Goal: Information Seeking & Learning: Find specific page/section

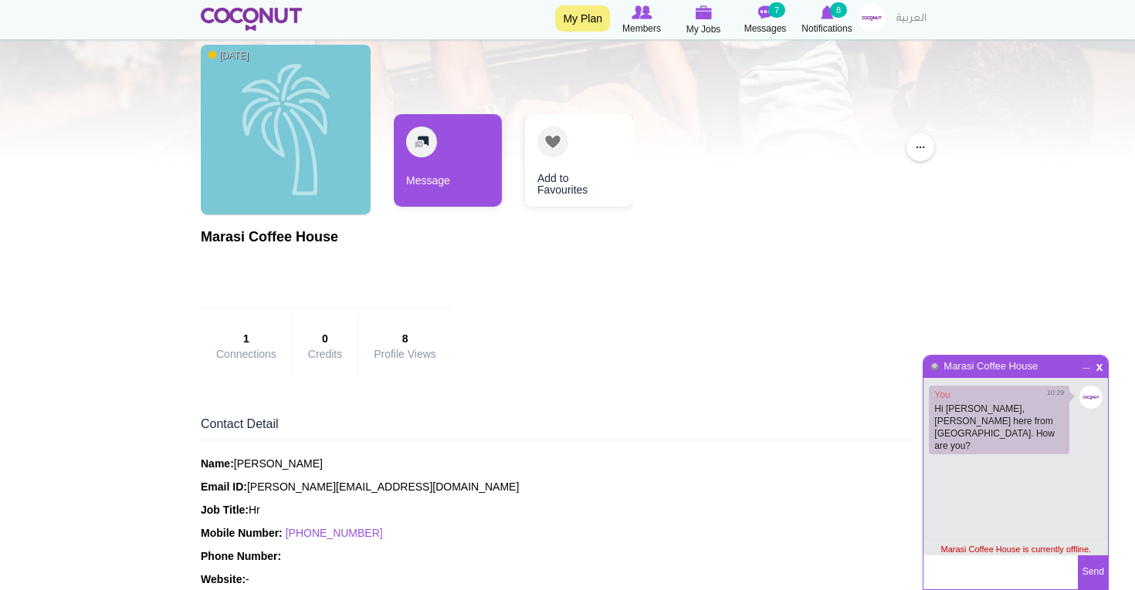
scroll to position [107, 0]
click at [269, 19] on img at bounding box center [251, 19] width 101 height 23
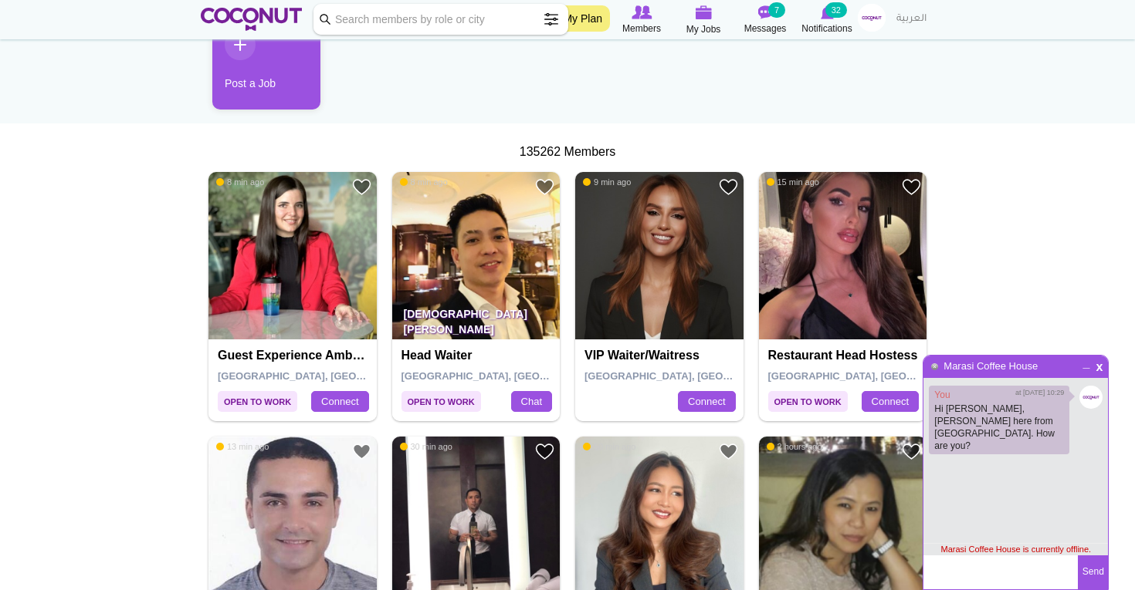
scroll to position [171, 0]
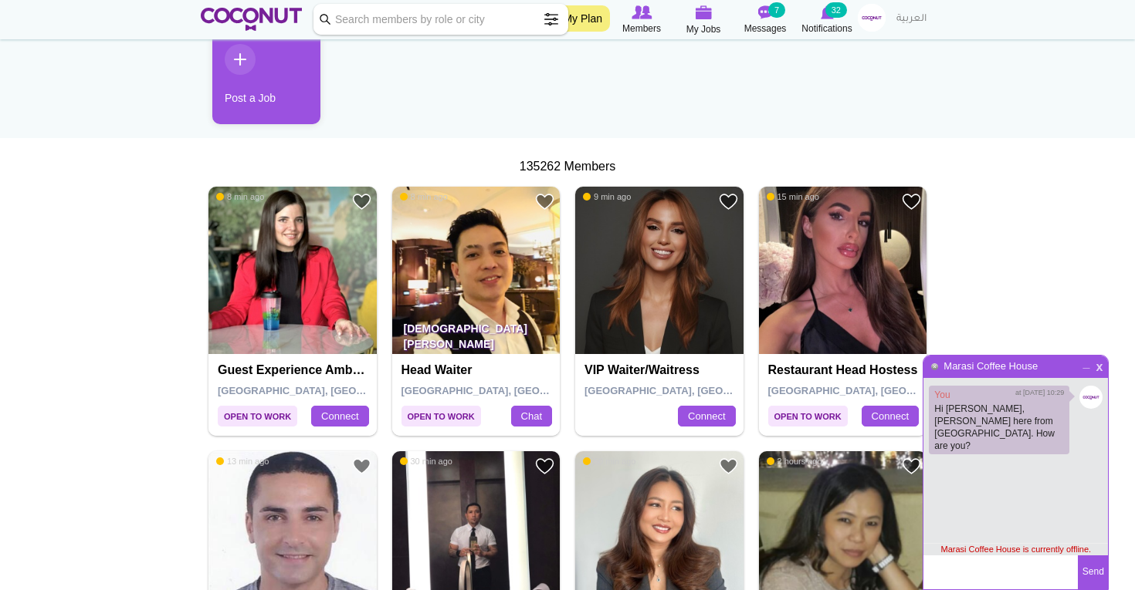
click at [1099, 371] on span "x" at bounding box center [1098, 366] width 13 height 12
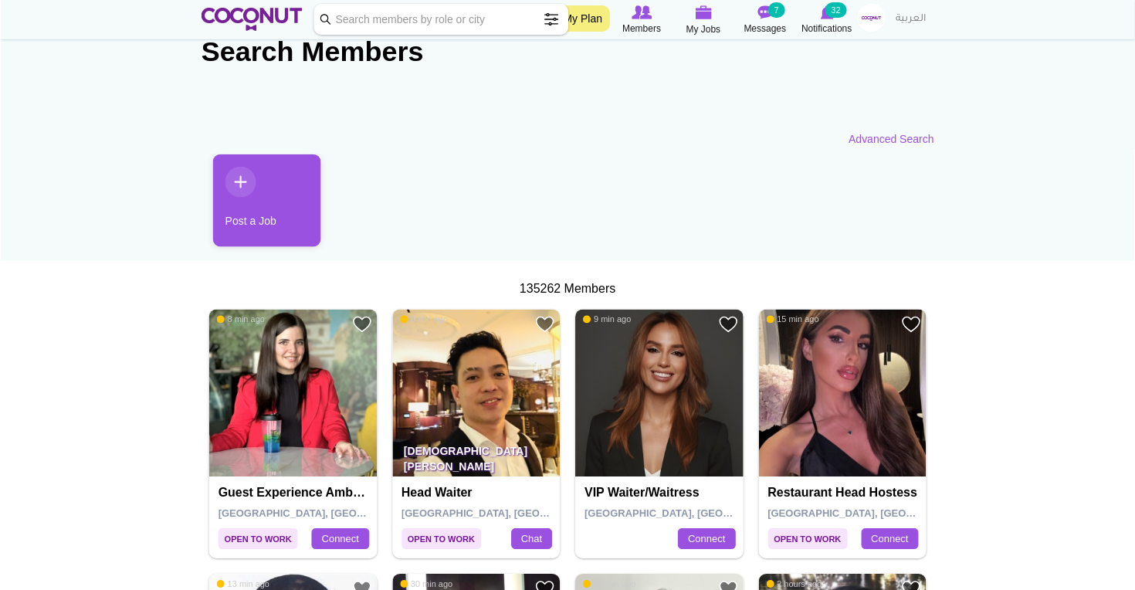
scroll to position [0, 0]
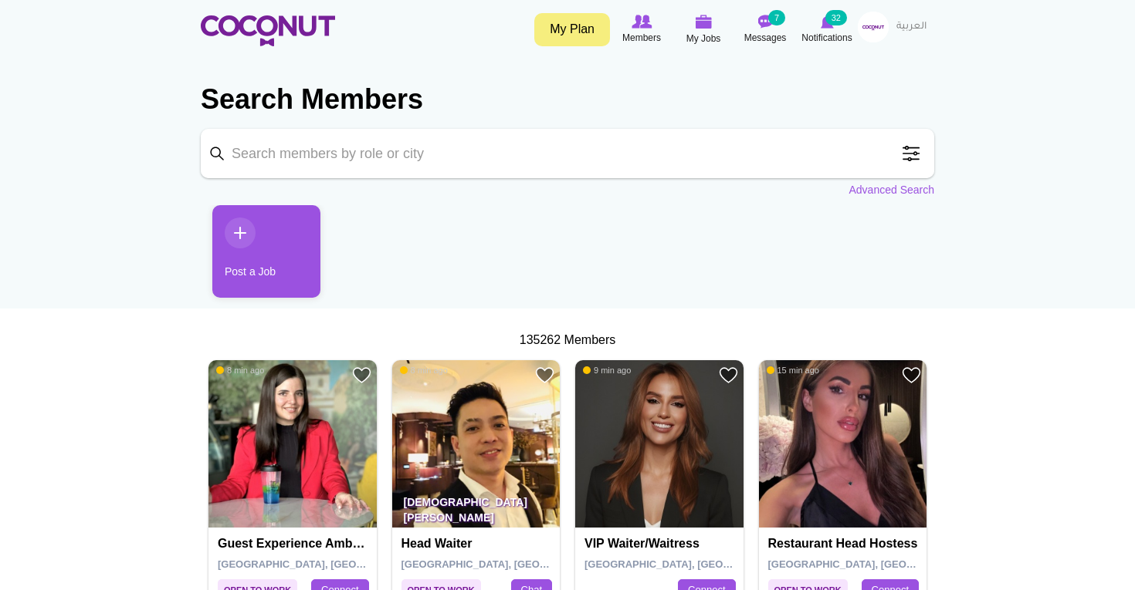
click at [914, 161] on span at bounding box center [910, 153] width 31 height 31
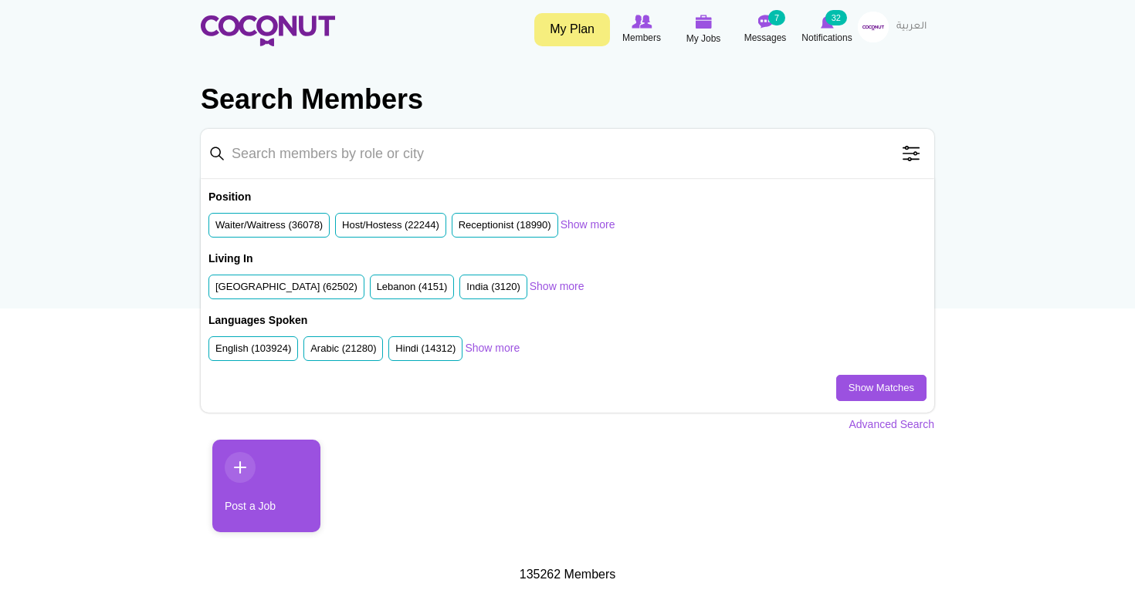
click at [912, 161] on span at bounding box center [910, 153] width 31 height 31
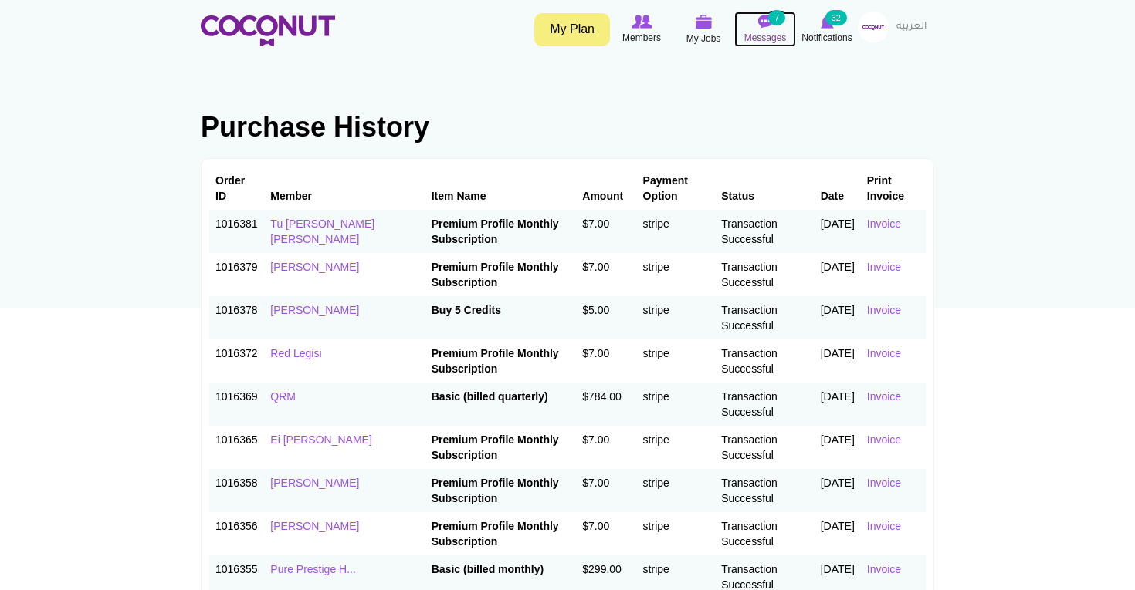
click at [775, 33] on span "Messages" at bounding box center [765, 37] width 42 height 15
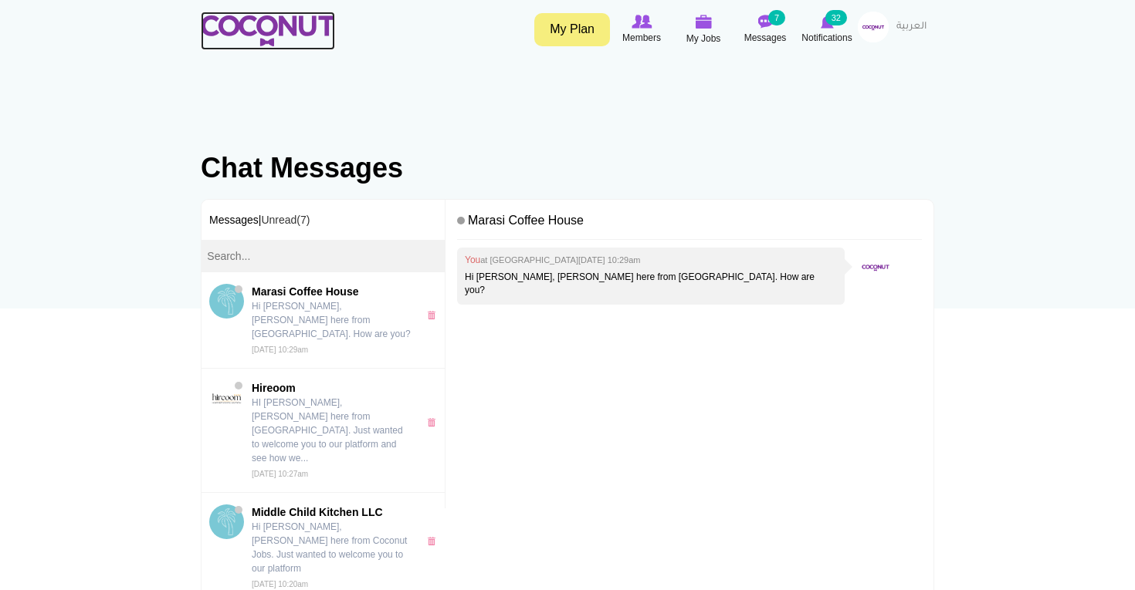
click at [306, 14] on link at bounding box center [268, 31] width 134 height 39
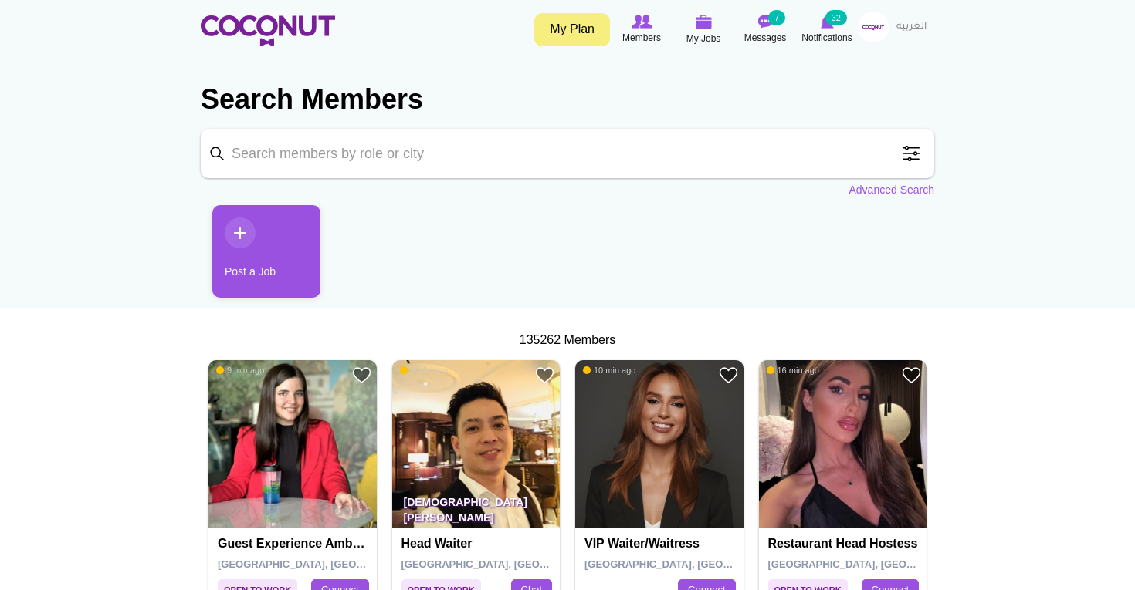
click at [906, 161] on span at bounding box center [910, 153] width 31 height 31
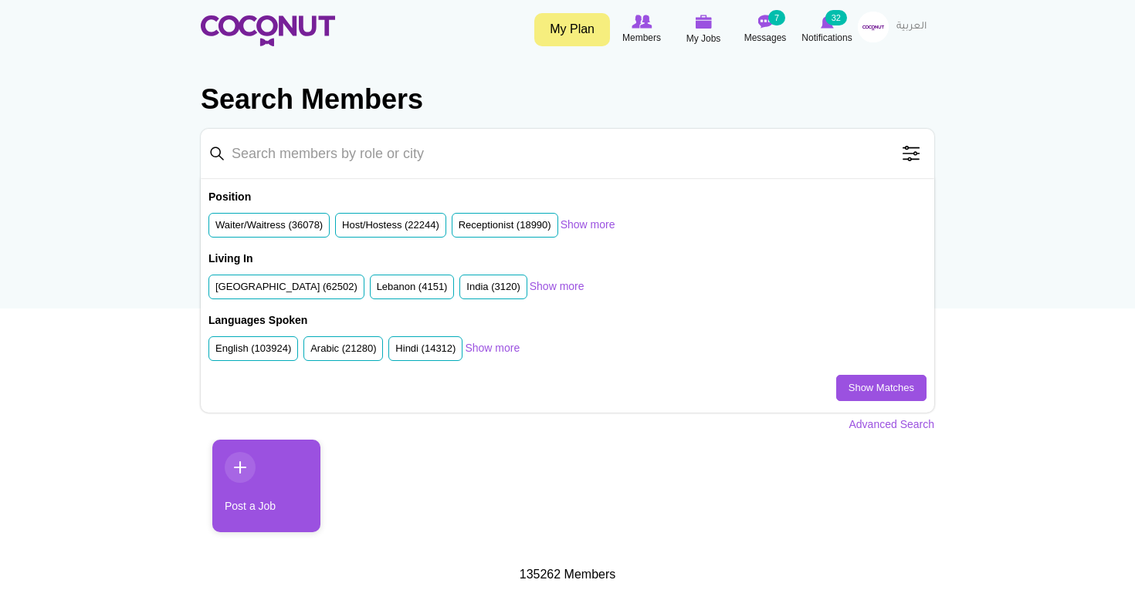
click at [906, 163] on span at bounding box center [910, 153] width 31 height 31
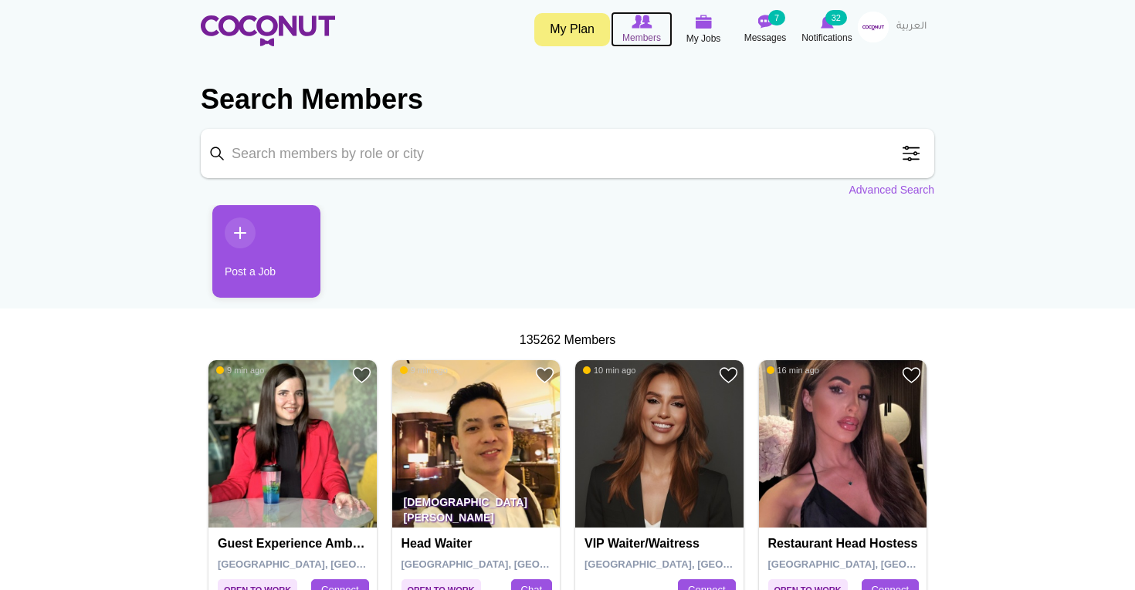
click at [651, 27] on icon at bounding box center [641, 21] width 59 height 17
click at [906, 167] on span at bounding box center [910, 153] width 31 height 31
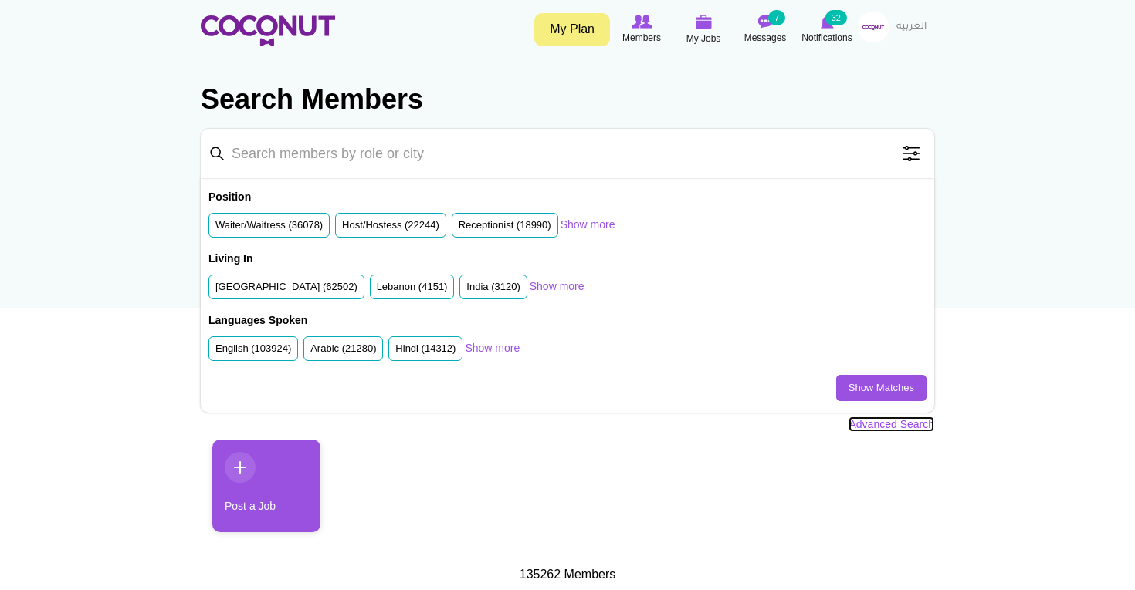
click at [868, 421] on link "Advanced Search" at bounding box center [891, 424] width 86 height 15
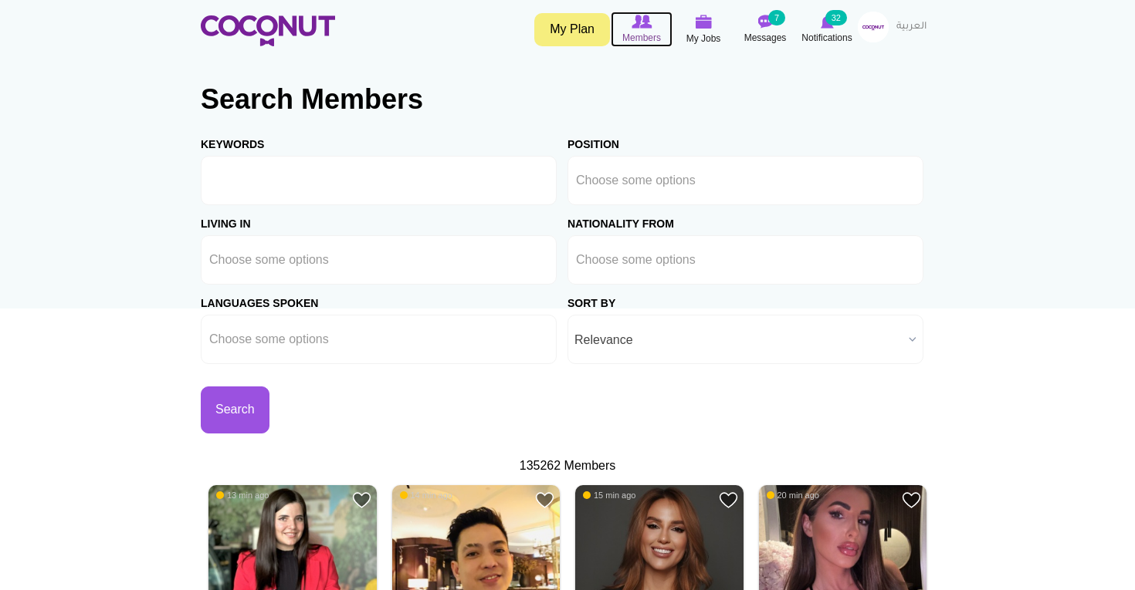
click at [649, 32] on span "Members" at bounding box center [641, 37] width 39 height 15
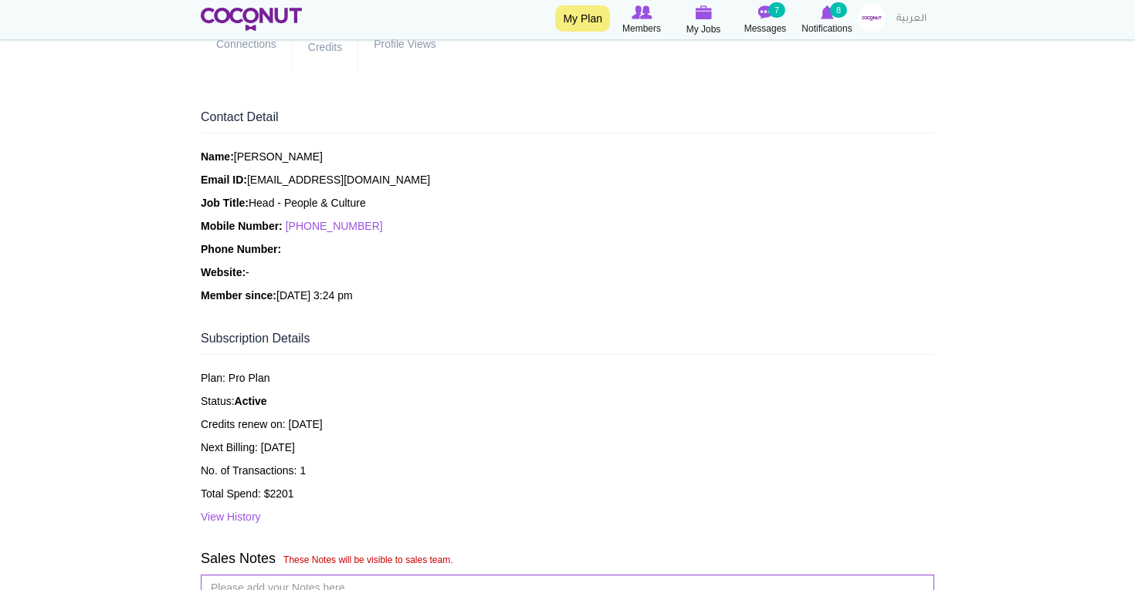
scroll to position [350, 0]
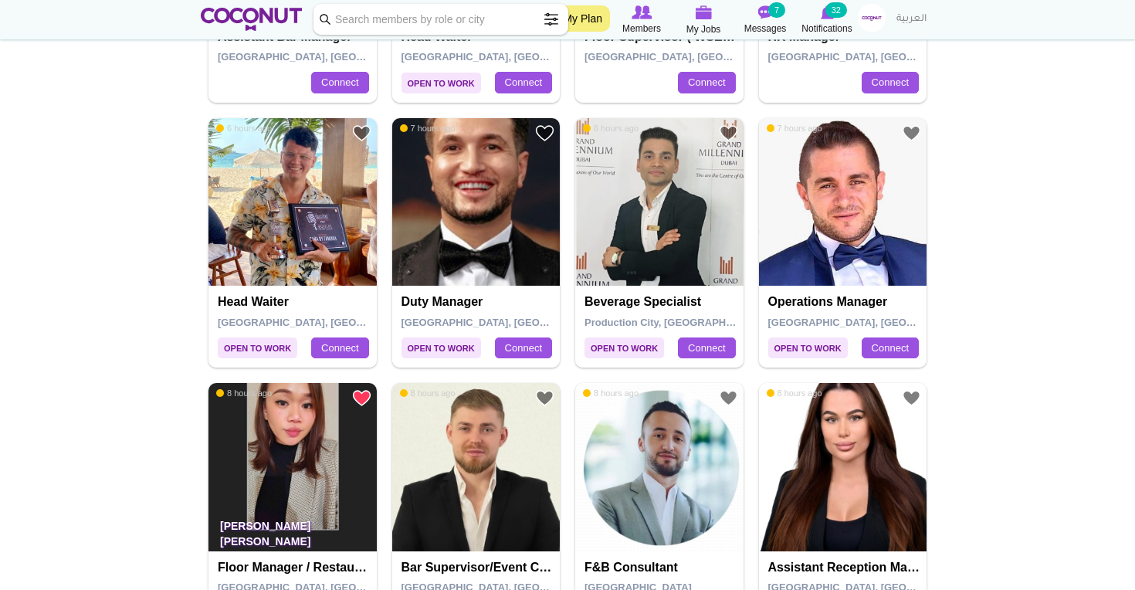
scroll to position [773, 0]
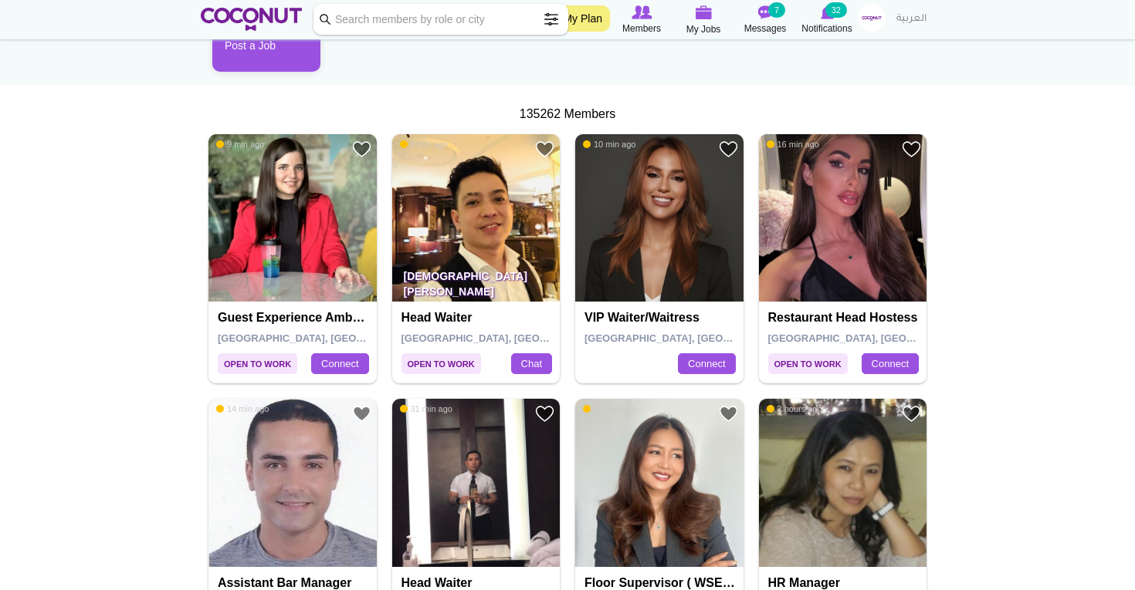
scroll to position [212, 0]
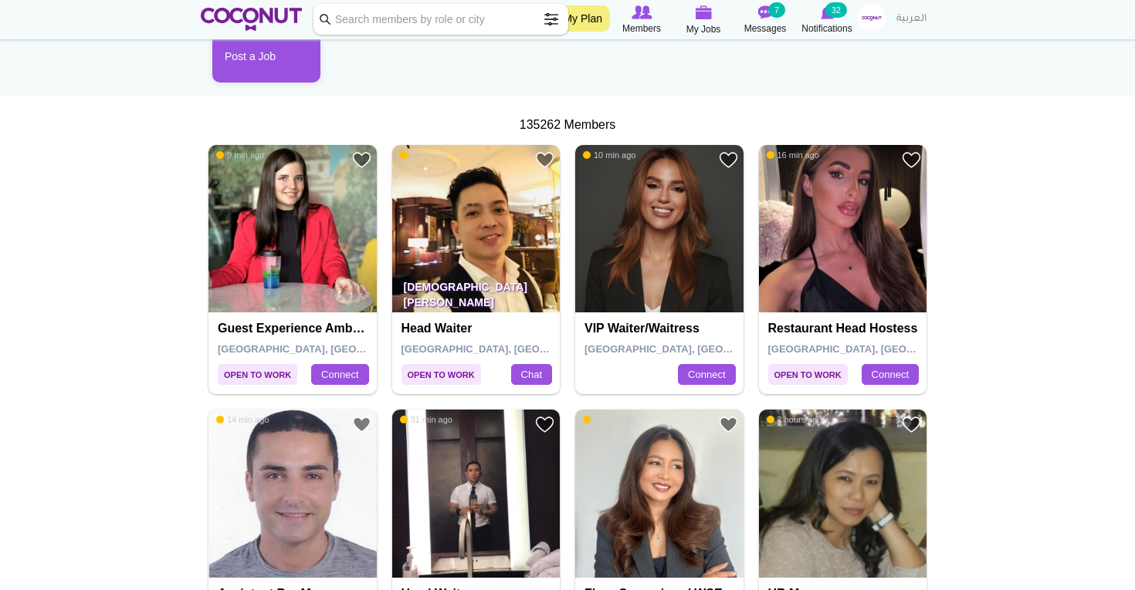
click at [553, 20] on span at bounding box center [551, 19] width 31 height 31
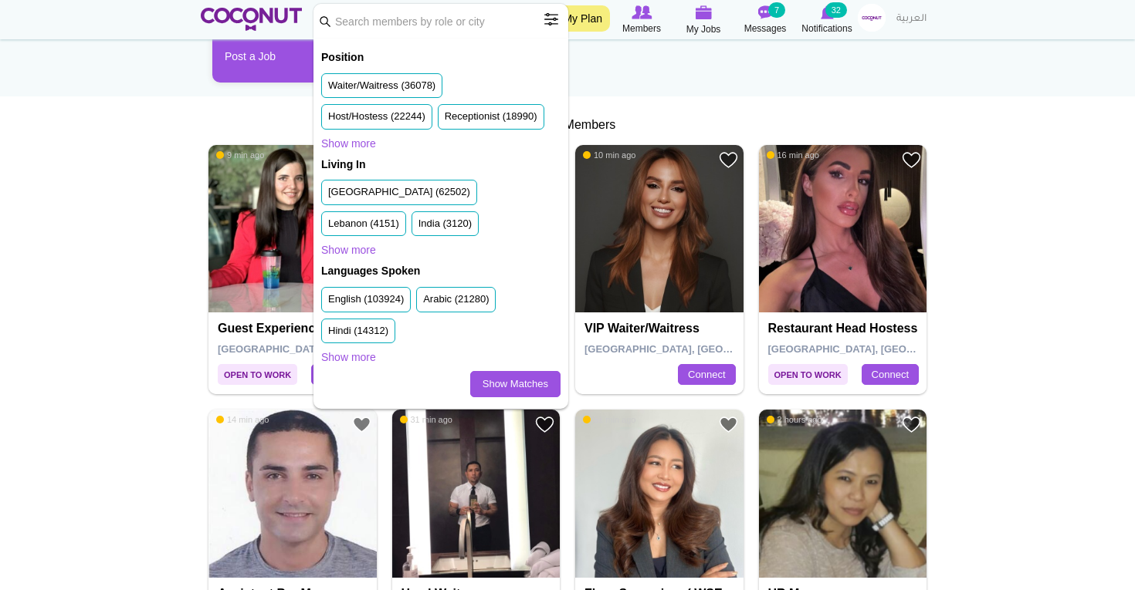
click at [770, 87] on ul "Post a Job" at bounding box center [567, 42] width 733 height 104
click at [546, 21] on span at bounding box center [551, 19] width 31 height 31
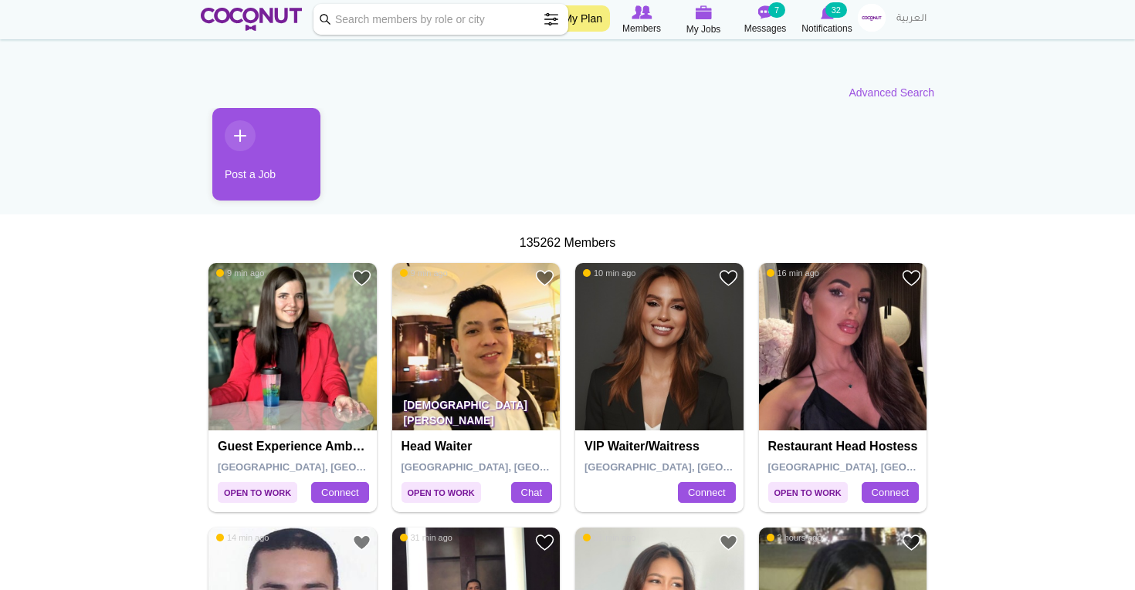
scroll to position [0, 0]
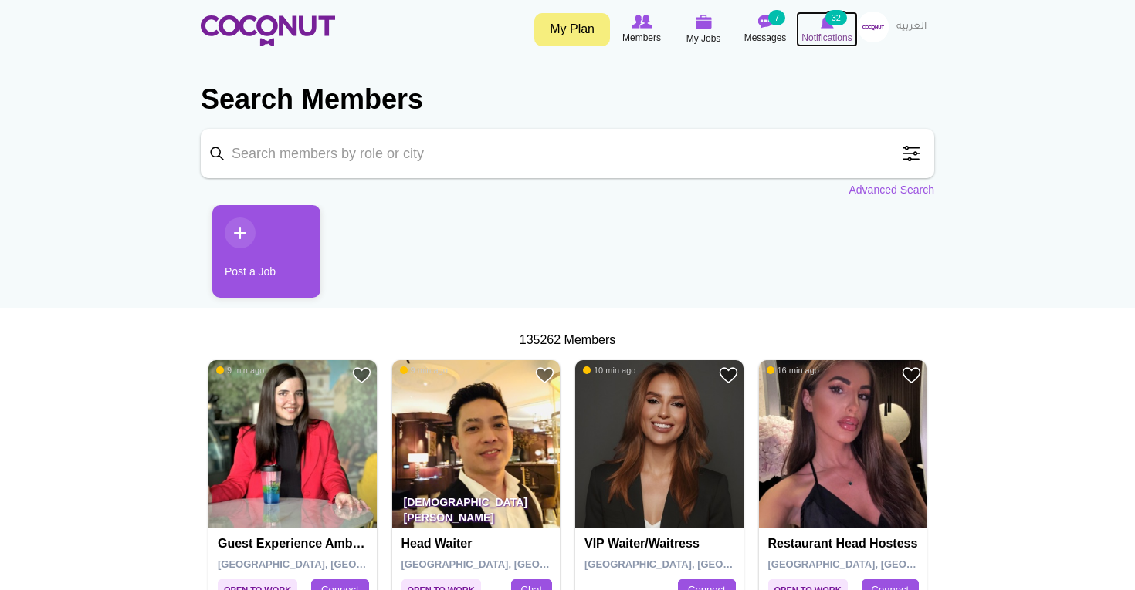
click at [834, 27] on icon at bounding box center [826, 21] width 59 height 17
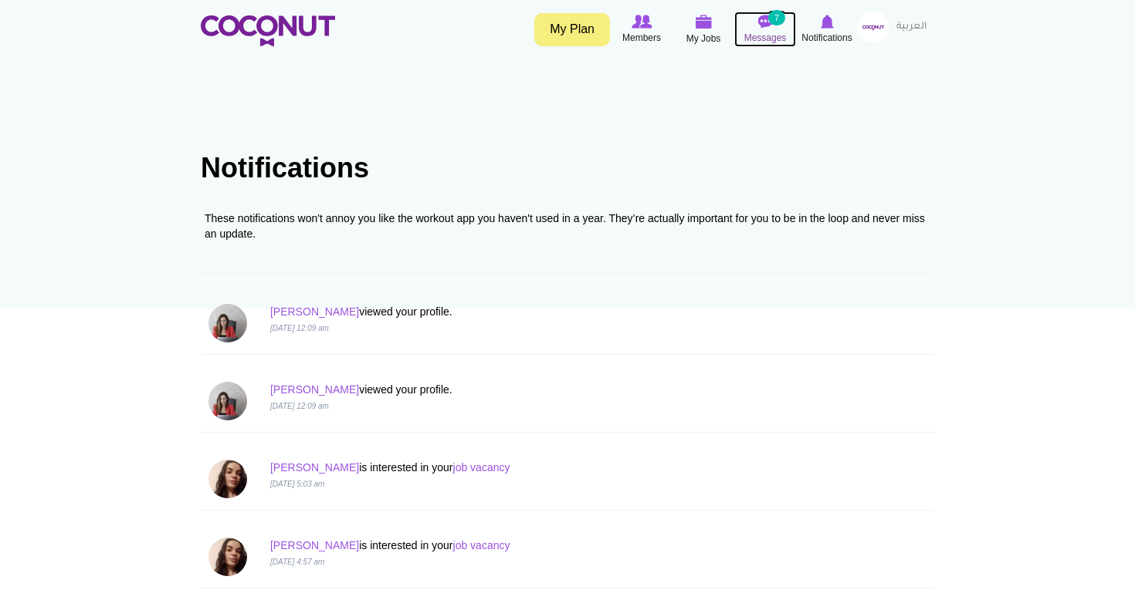
click at [767, 25] on img at bounding box center [764, 22] width 15 height 14
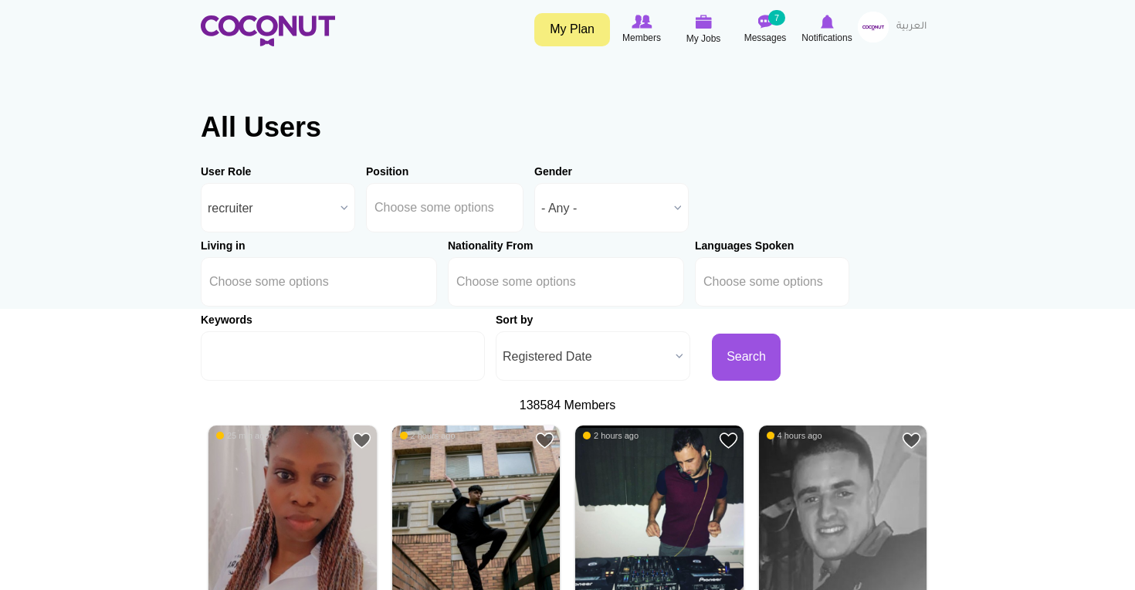
click at [502, 356] on span "Registered Date" at bounding box center [585, 356] width 167 height 49
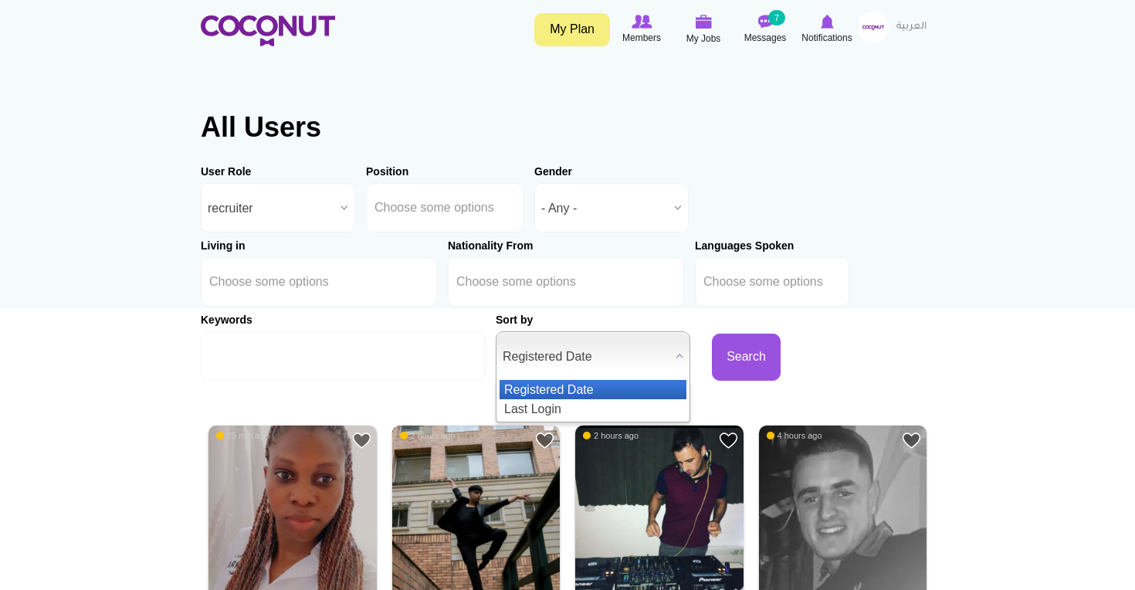
click at [499, 396] on li "Registered Date" at bounding box center [592, 389] width 187 height 19
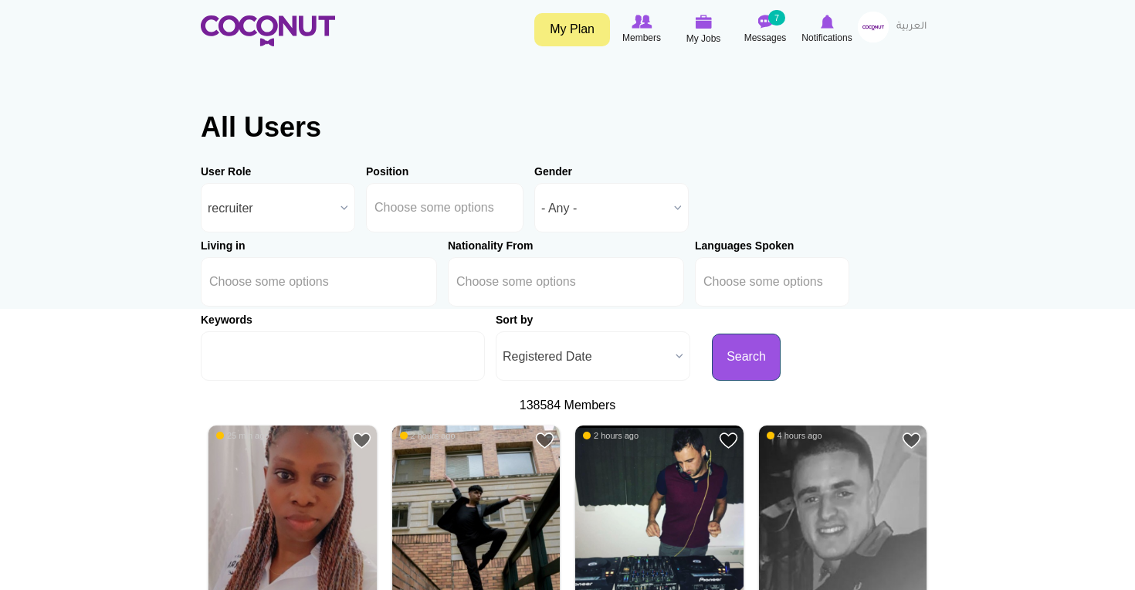
click at [712, 361] on button "Search" at bounding box center [746, 356] width 69 height 47
